Goal: Navigation & Orientation: Find specific page/section

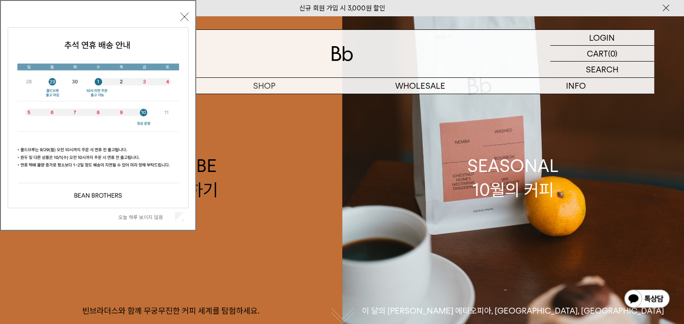
click at [186, 16] on button "닫기" at bounding box center [184, 17] width 8 height 8
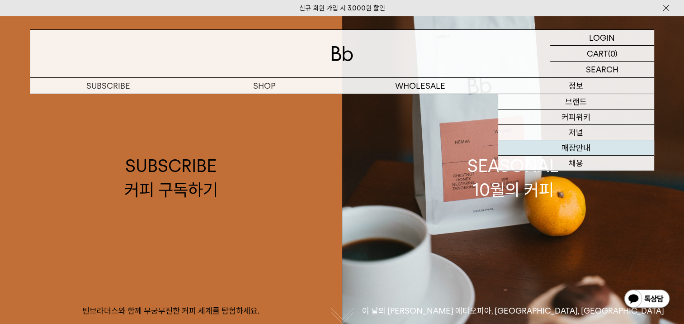
click at [602, 145] on link "매장안내" at bounding box center [576, 147] width 156 height 15
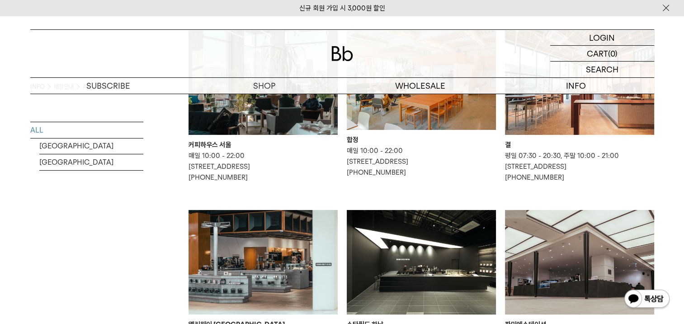
scroll to position [90, 0]
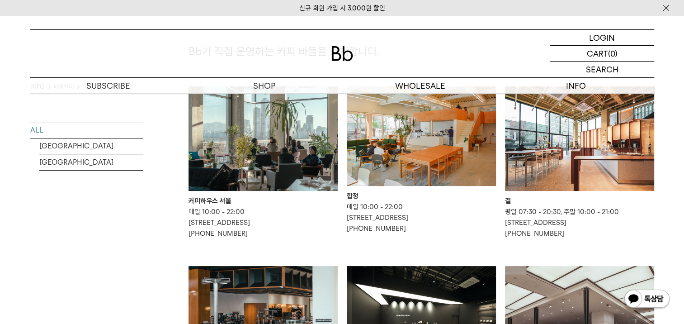
click at [273, 180] on img at bounding box center [262, 138] width 149 height 104
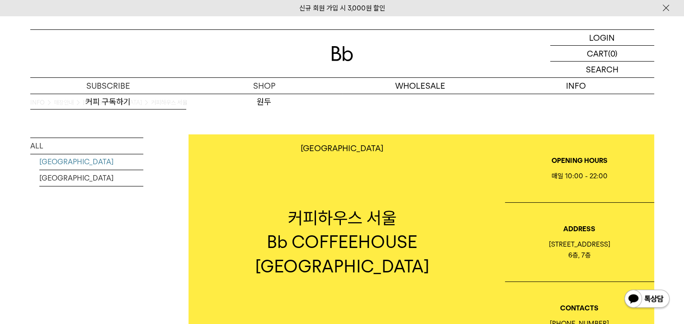
click at [344, 51] on img at bounding box center [342, 53] width 22 height 15
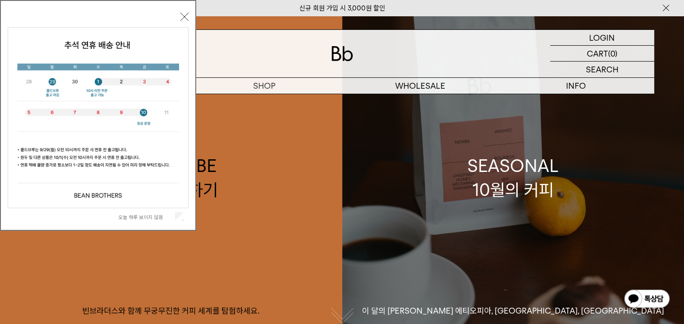
click at [485, 158] on div "SEASONAL 10월의 커피" at bounding box center [512, 178] width 91 height 48
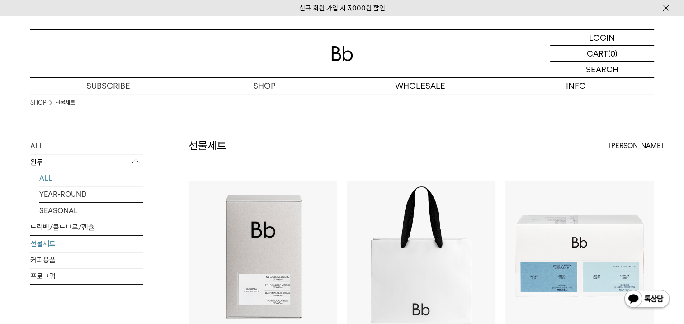
click at [70, 183] on link "ALL" at bounding box center [91, 178] width 104 height 16
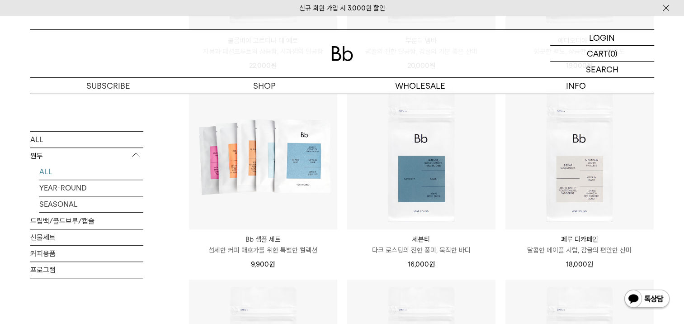
scroll to position [587, 0]
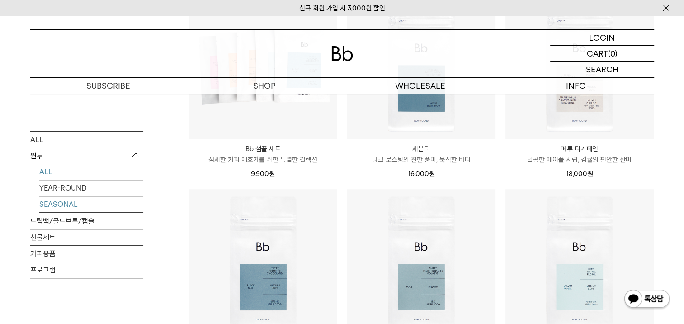
click at [65, 203] on link "SEASONAL" at bounding box center [91, 204] width 104 height 16
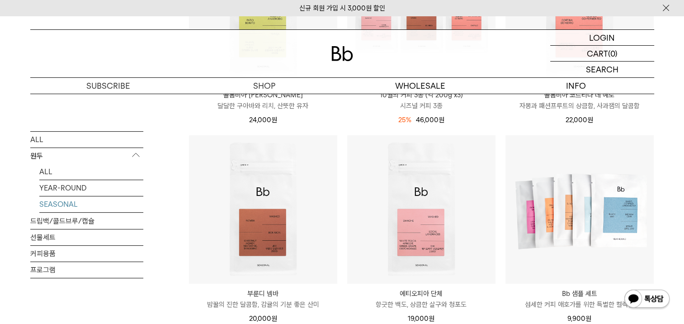
scroll to position [136, 0]
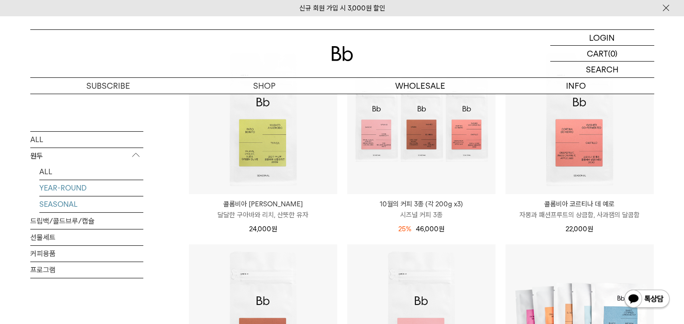
click at [85, 188] on link "YEAR-ROUND" at bounding box center [91, 188] width 104 height 16
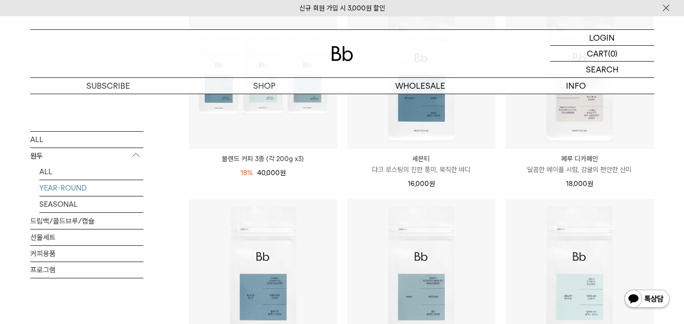
scroll to position [45, 0]
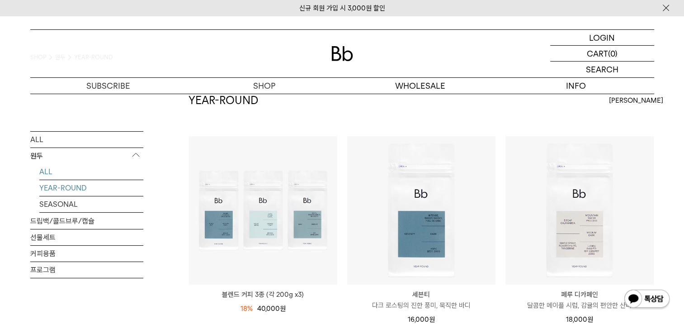
click at [54, 172] on link "ALL" at bounding box center [91, 172] width 104 height 16
